Goal: Information Seeking & Learning: Learn about a topic

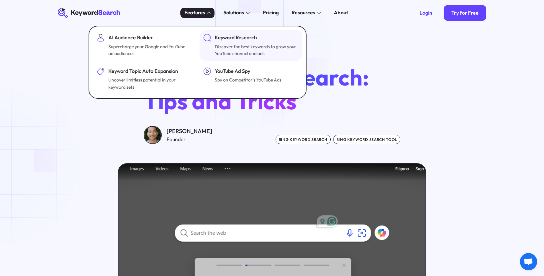
click at [255, 46] on div "Discover the best keywords to grow your YouTube channel and ads" at bounding box center [256, 50] width 82 height 14
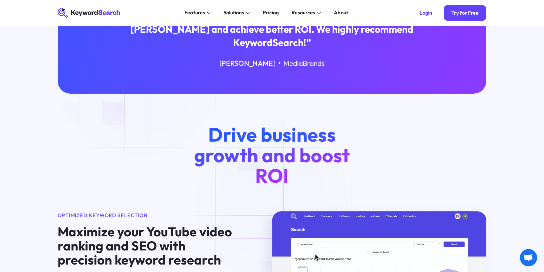
scroll to position [201, 0]
